Goal: Check status

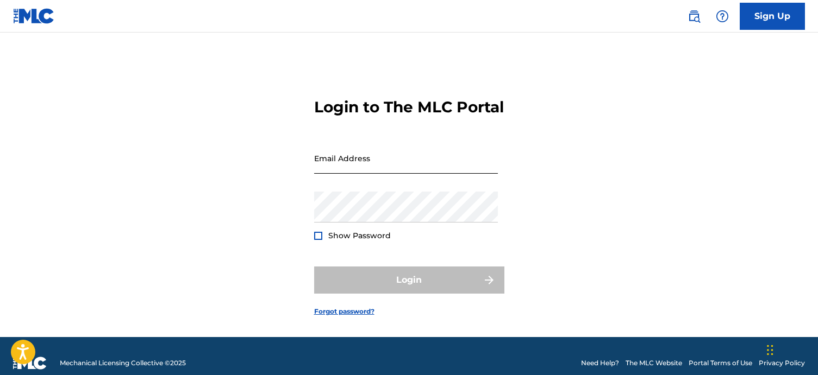
click at [350, 174] on input "Email Address" at bounding box center [406, 158] width 184 height 31
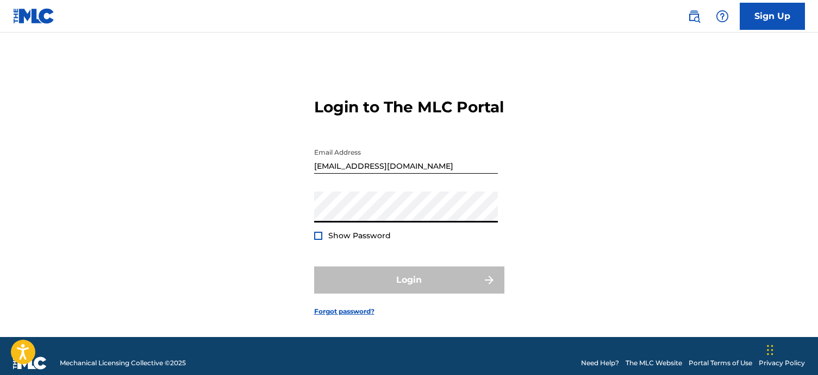
type input "[EMAIL_ADDRESS][DOMAIN_NAME]"
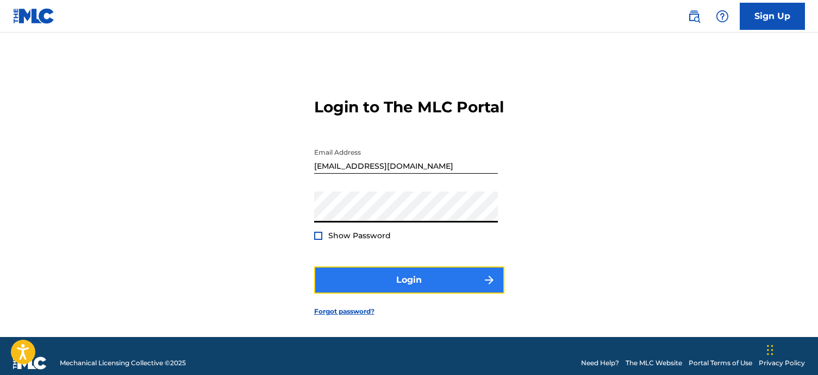
click at [386, 286] on button "Login" at bounding box center [409, 280] width 190 height 27
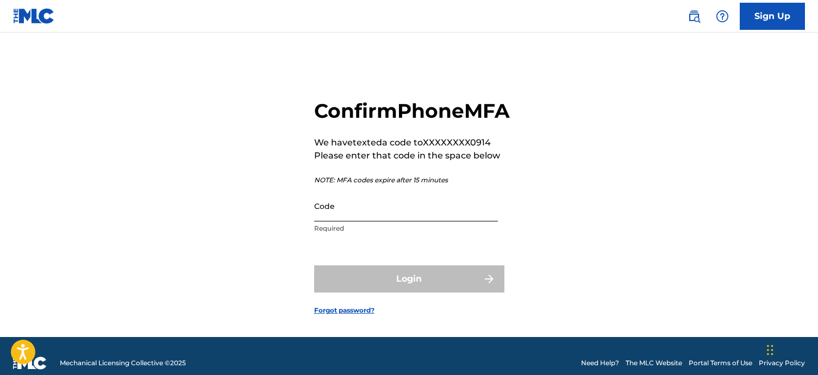
click at [391, 222] on input "Code" at bounding box center [406, 206] width 184 height 31
click at [328, 222] on input "02372" at bounding box center [406, 206] width 184 height 31
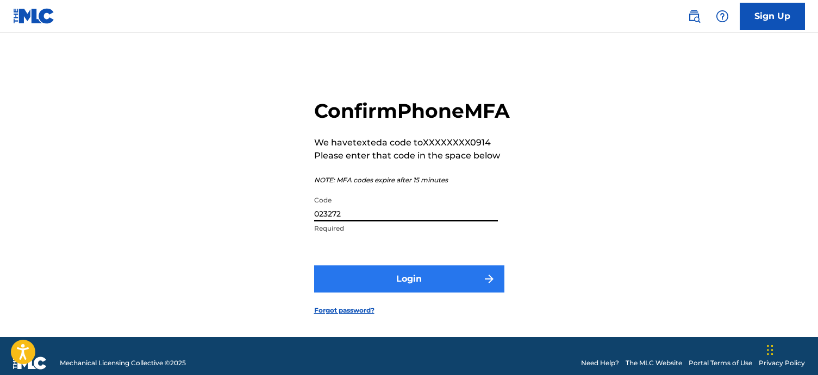
type input "023272"
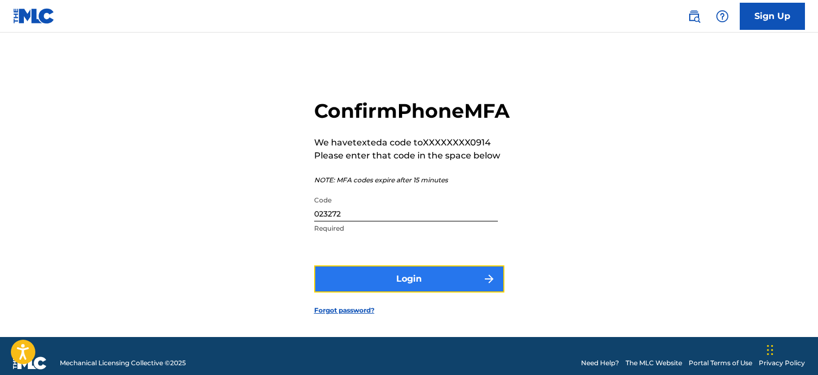
click at [330, 286] on button "Login" at bounding box center [409, 279] width 190 height 27
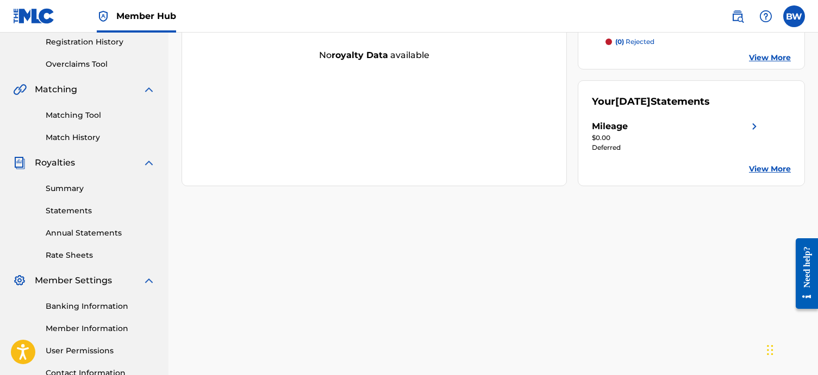
scroll to position [196, 0]
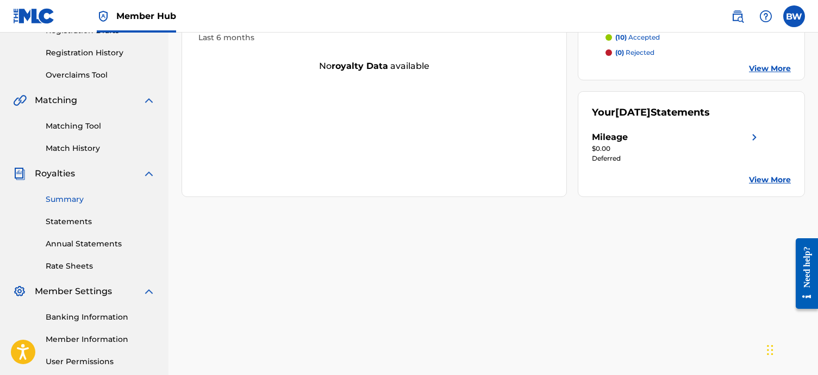
click at [85, 203] on link "Summary" at bounding box center [101, 199] width 110 height 11
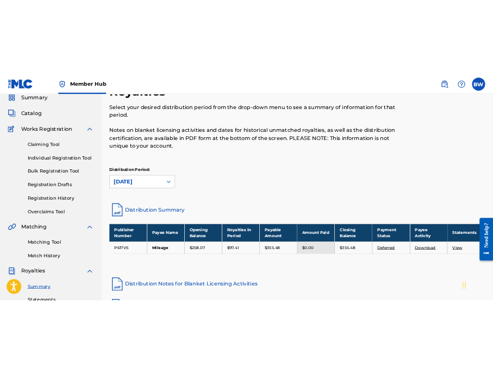
scroll to position [150, 0]
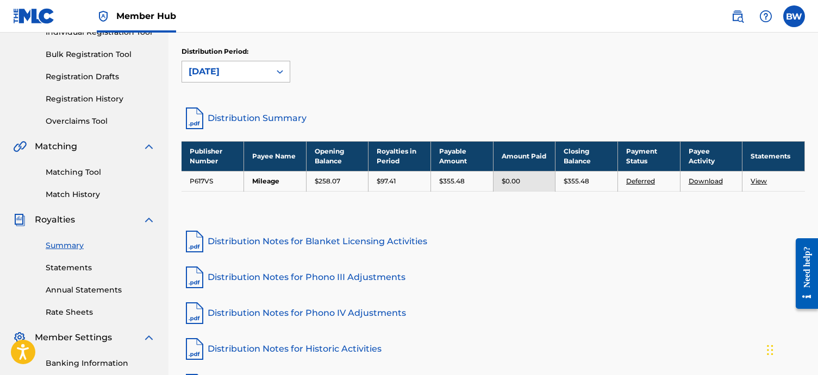
click at [268, 73] on div "[DATE]" at bounding box center [226, 71] width 88 height 21
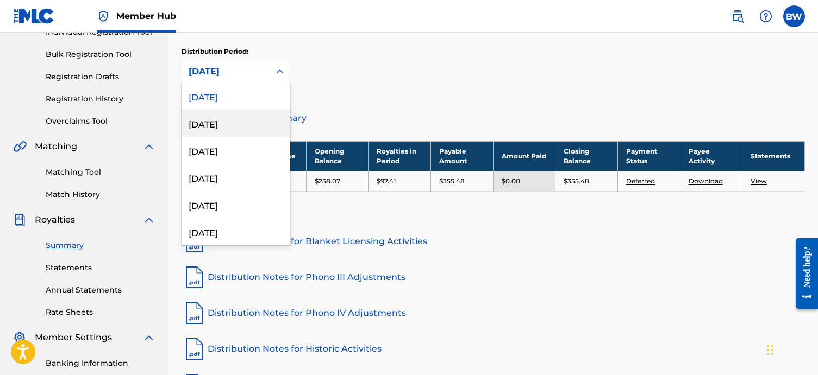
click at [256, 116] on div "[DATE]" at bounding box center [236, 123] width 108 height 27
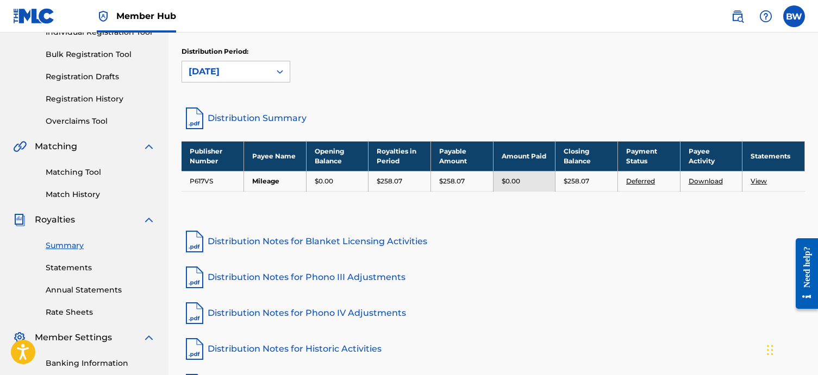
click at [262, 73] on div "[DATE]" at bounding box center [225, 71] width 75 height 13
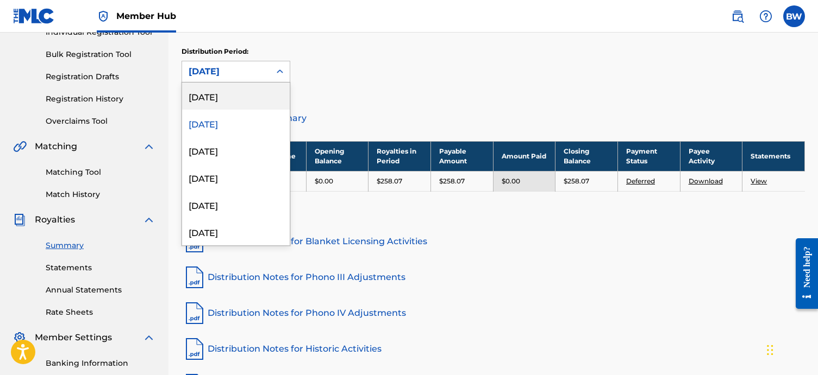
click at [260, 93] on div "[DATE]" at bounding box center [236, 96] width 108 height 27
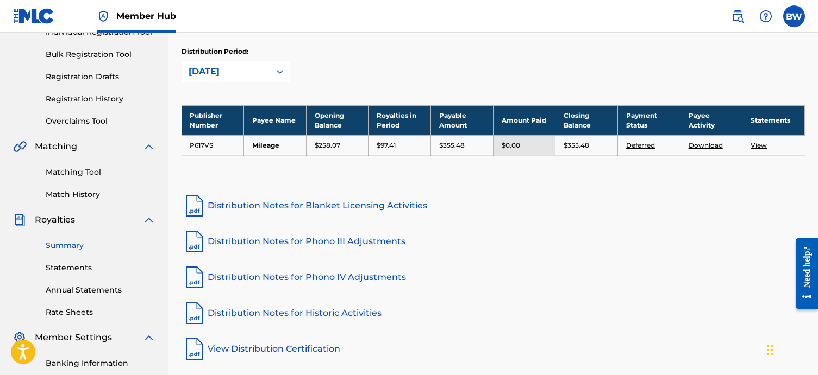
click at [411, 147] on div "$97.41" at bounding box center [399, 146] width 46 height 10
